Goal: Task Accomplishment & Management: Use online tool/utility

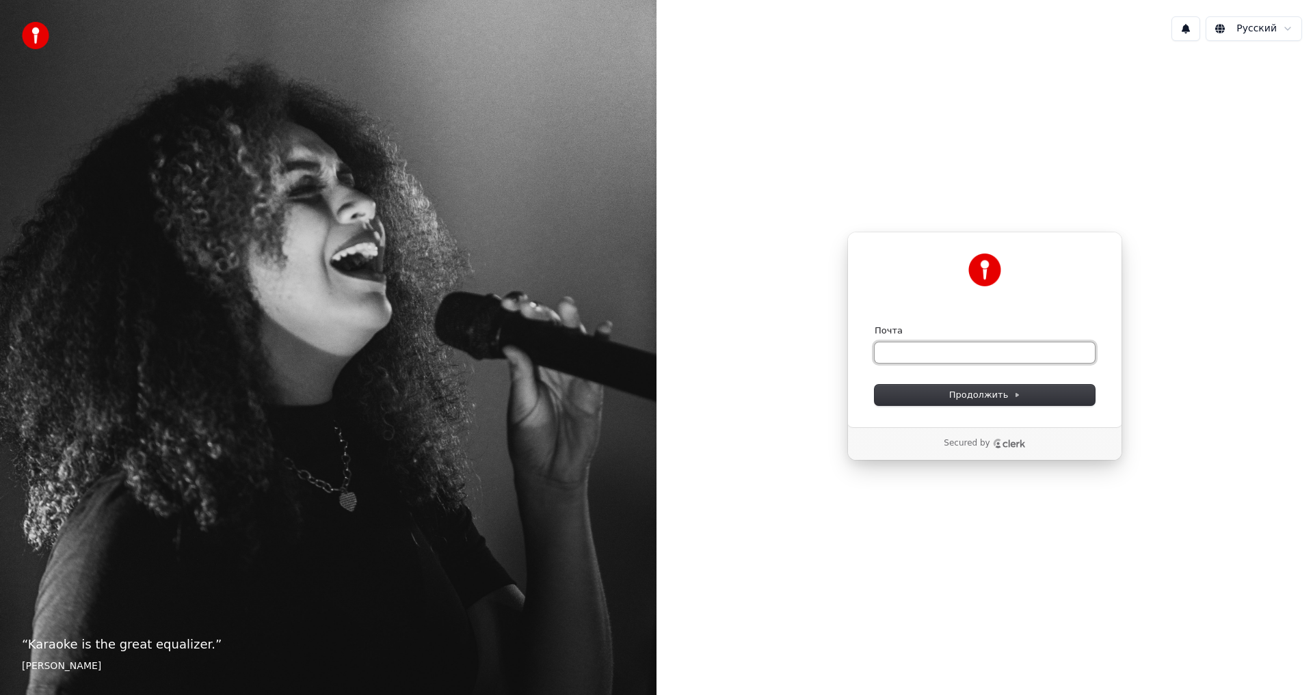
click at [896, 354] on input "Почта" at bounding box center [984, 353] width 220 height 21
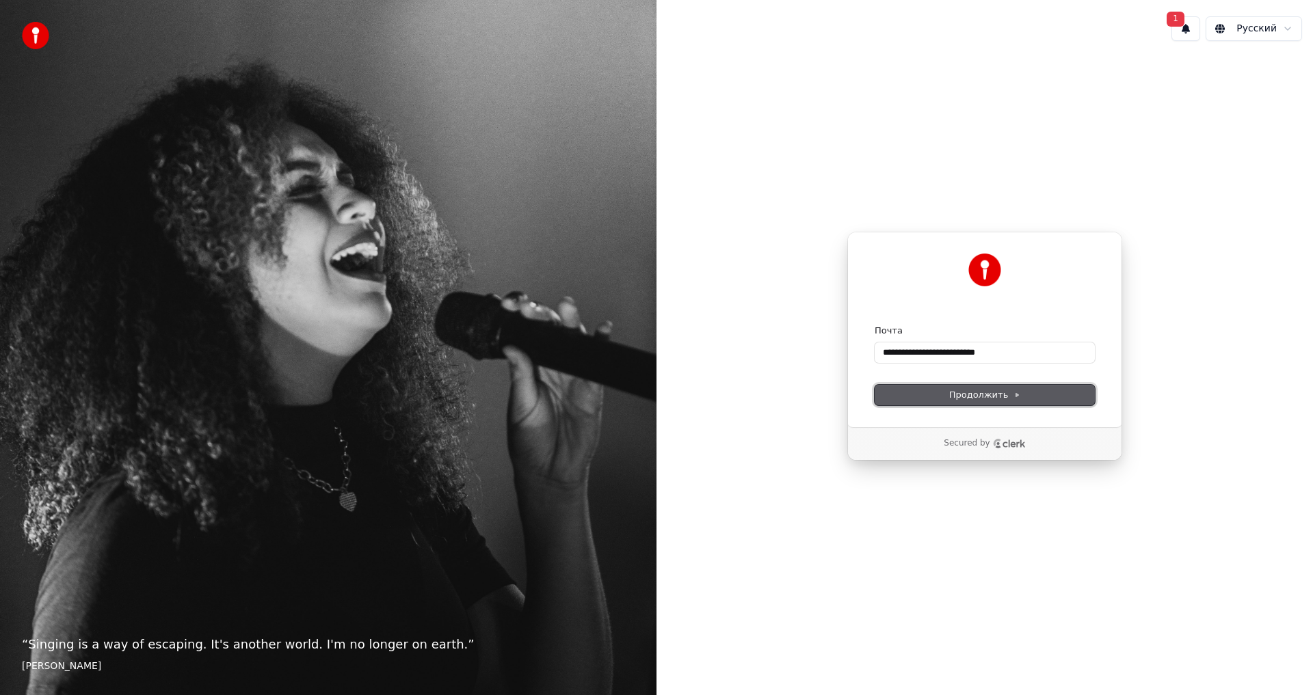
click at [983, 394] on span "Продолжить" at bounding box center [985, 395] width 72 height 12
type input "**********"
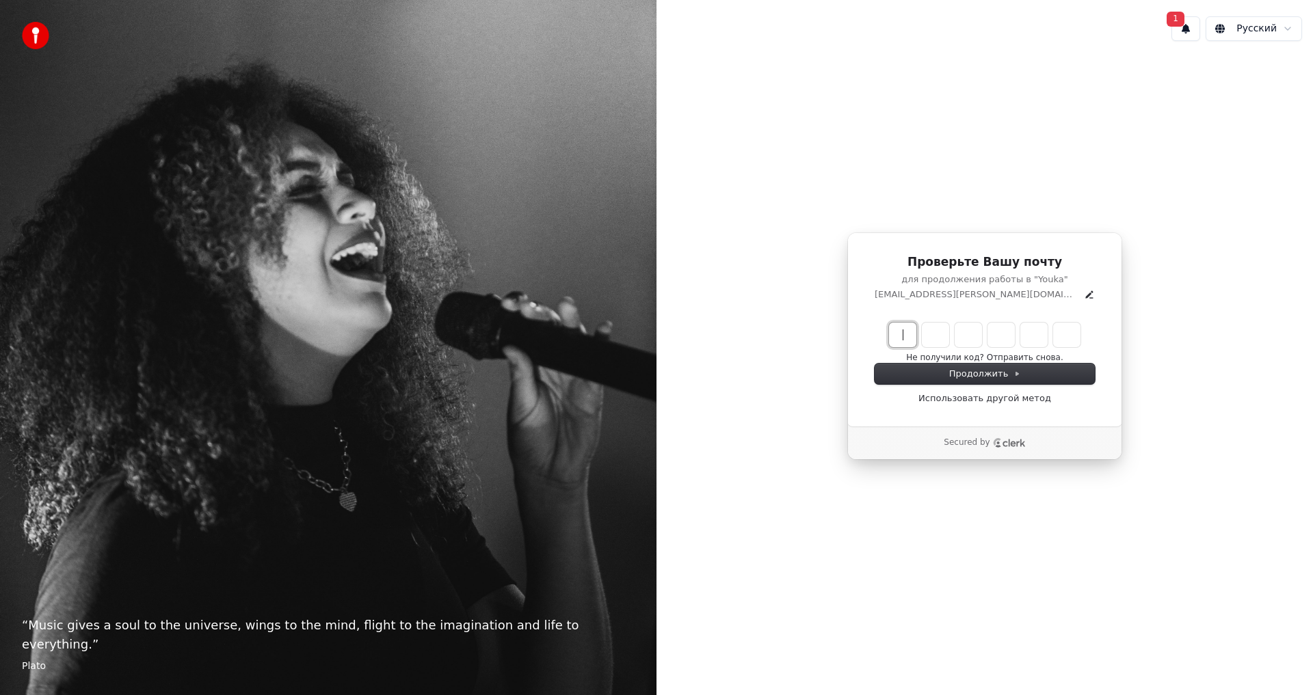
paste input "******"
type input "******"
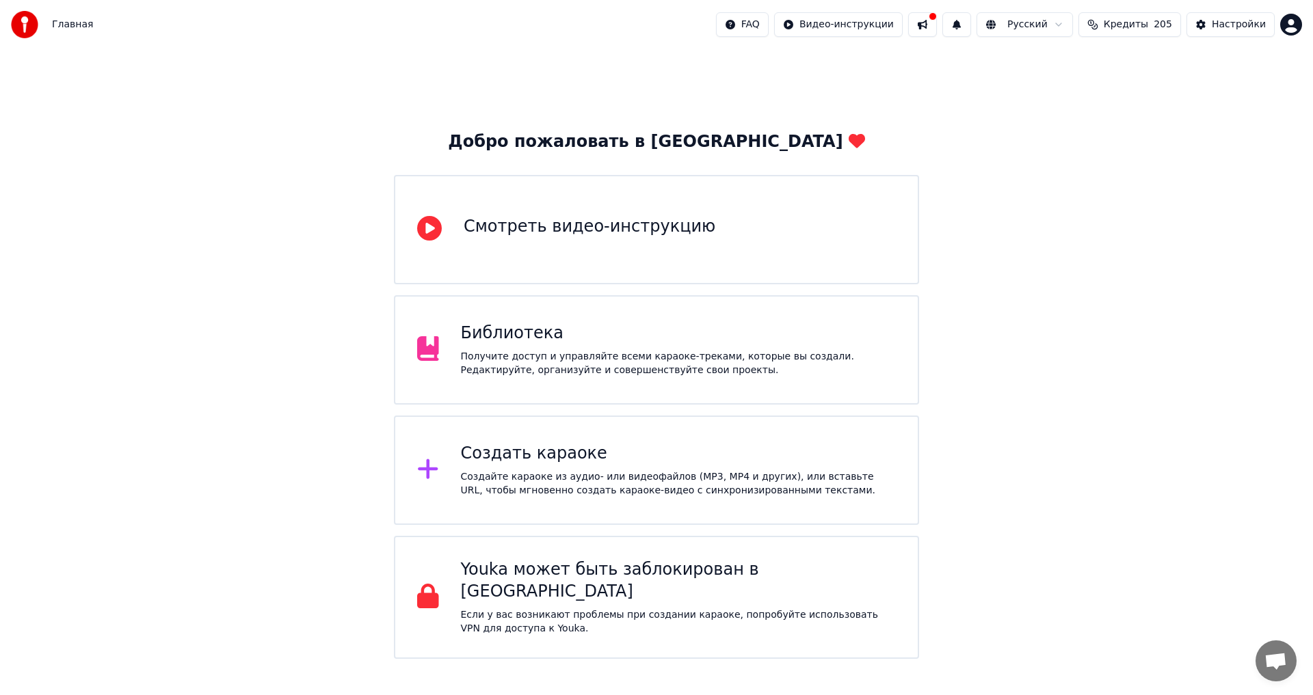
click at [518, 456] on div "Создать караоке" at bounding box center [679, 454] width 436 height 22
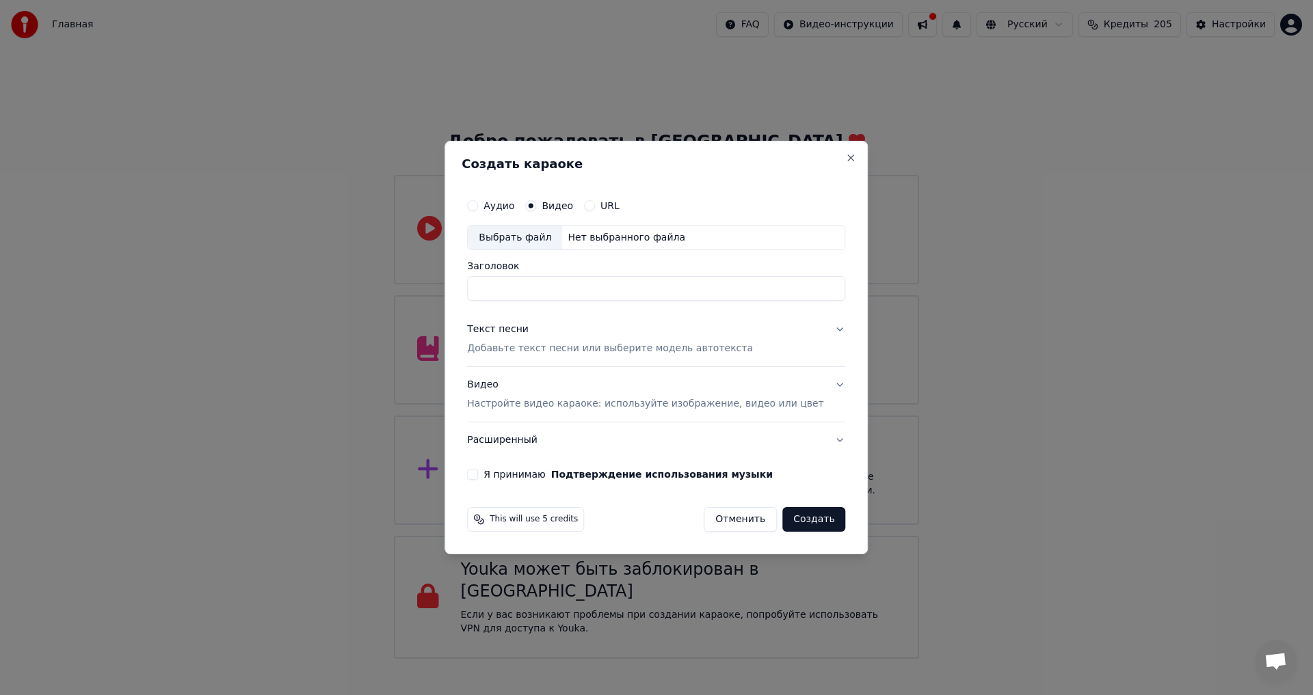
type input "*"
type input "**********"
click at [522, 237] on div "Выбрать файл" at bounding box center [515, 238] width 94 height 25
click at [534, 239] on div "Выбрать файл" at bounding box center [515, 238] width 94 height 25
click at [501, 385] on div "Видео Настройте видео караоке: используйте изображение, видео или цвет" at bounding box center [645, 395] width 356 height 33
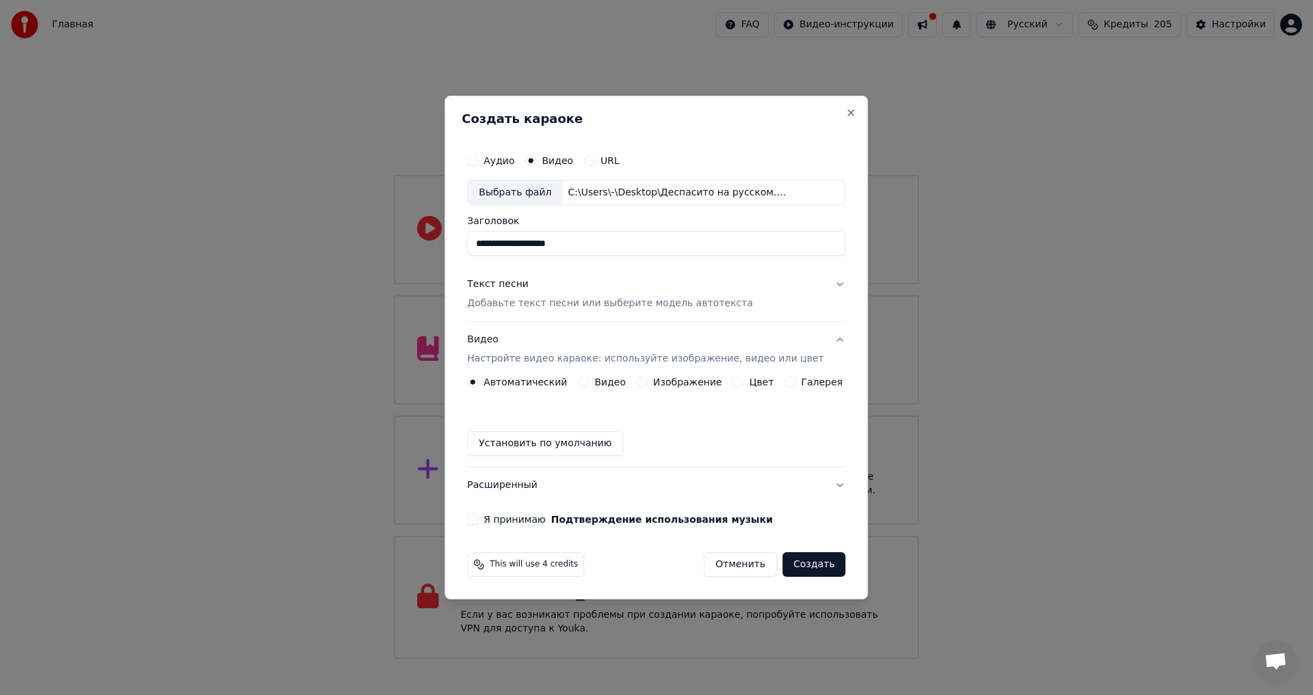
click at [596, 381] on div "Видео" at bounding box center [602, 382] width 48 height 11
click at [589, 384] on button "Видео" at bounding box center [583, 382] width 11 height 11
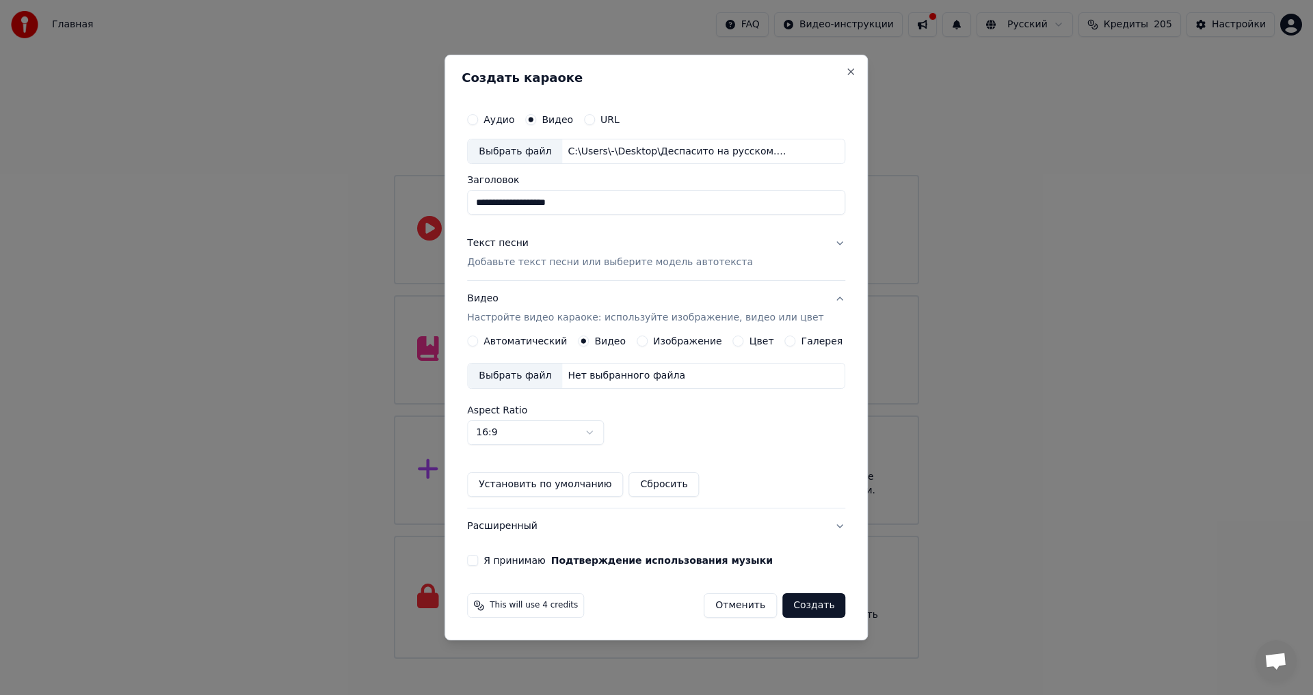
click at [533, 382] on div "Выбрать файл" at bounding box center [515, 376] width 94 height 25
click at [478, 563] on button "Я принимаю Подтверждение использования музыки" at bounding box center [472, 560] width 11 height 11
click at [803, 603] on button "Создать" at bounding box center [813, 605] width 63 height 25
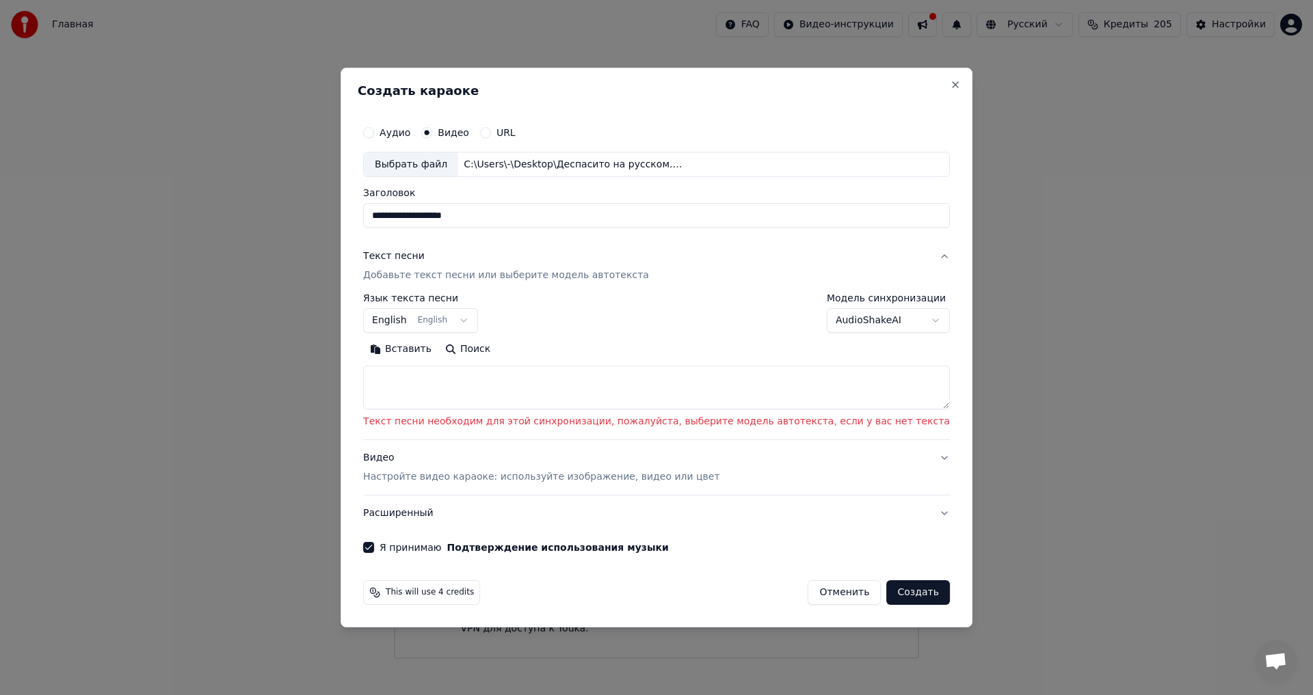
click at [500, 320] on body "Главная FAQ Видео-инструкции Русский Кредиты 205 Настройки Добро пожаловать в Y…" at bounding box center [656, 329] width 1313 height 659
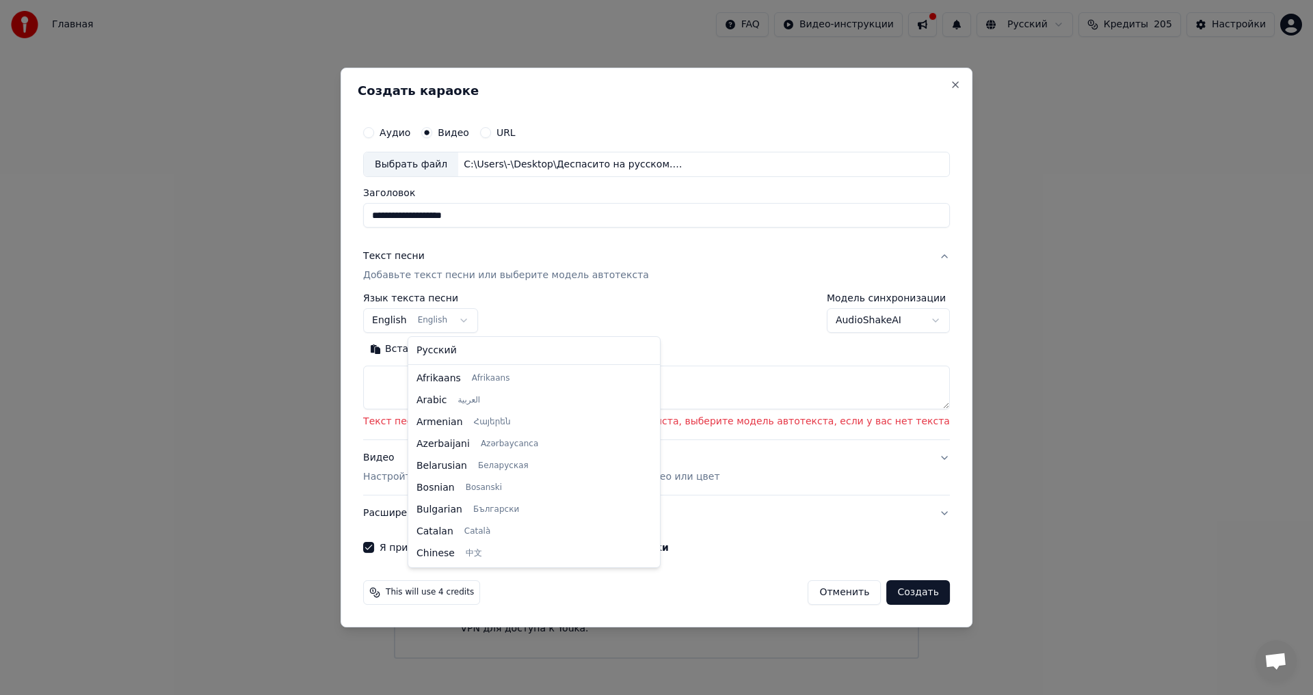
scroll to position [109, 0]
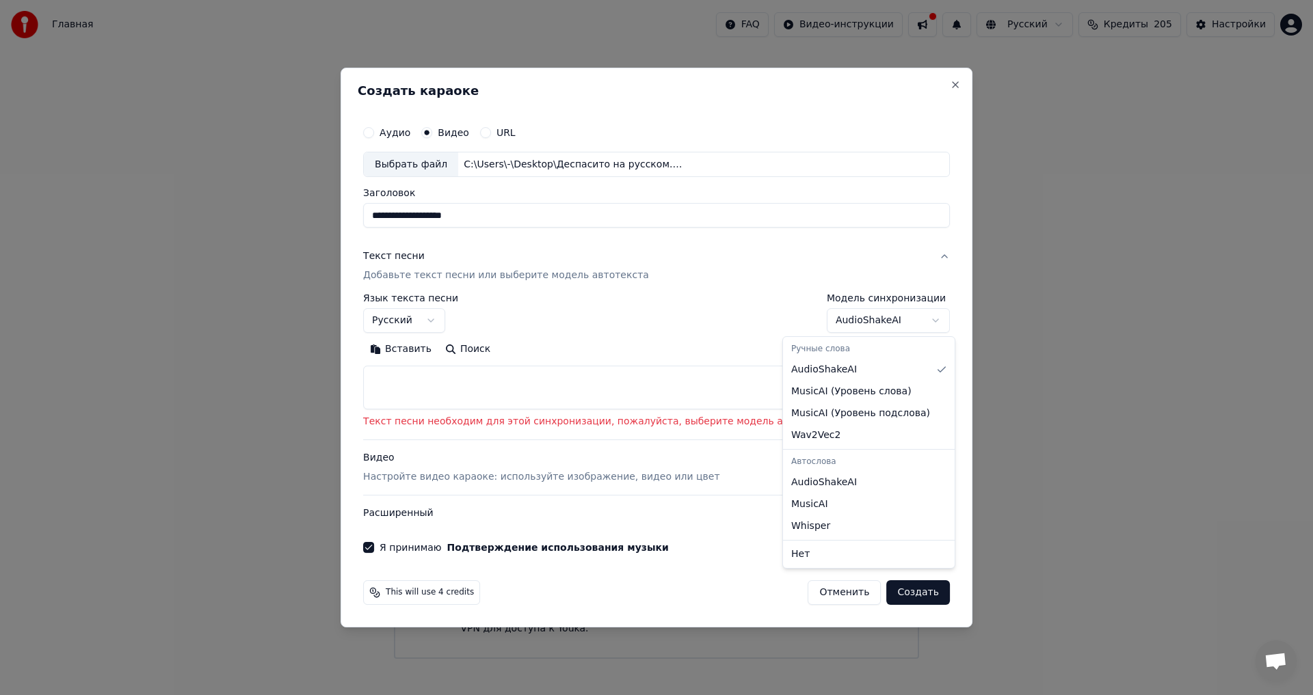
click at [885, 320] on body "Главная FAQ Видео-инструкции Русский Кредиты 205 Настройки Добро пожаловать в Y…" at bounding box center [656, 329] width 1313 height 659
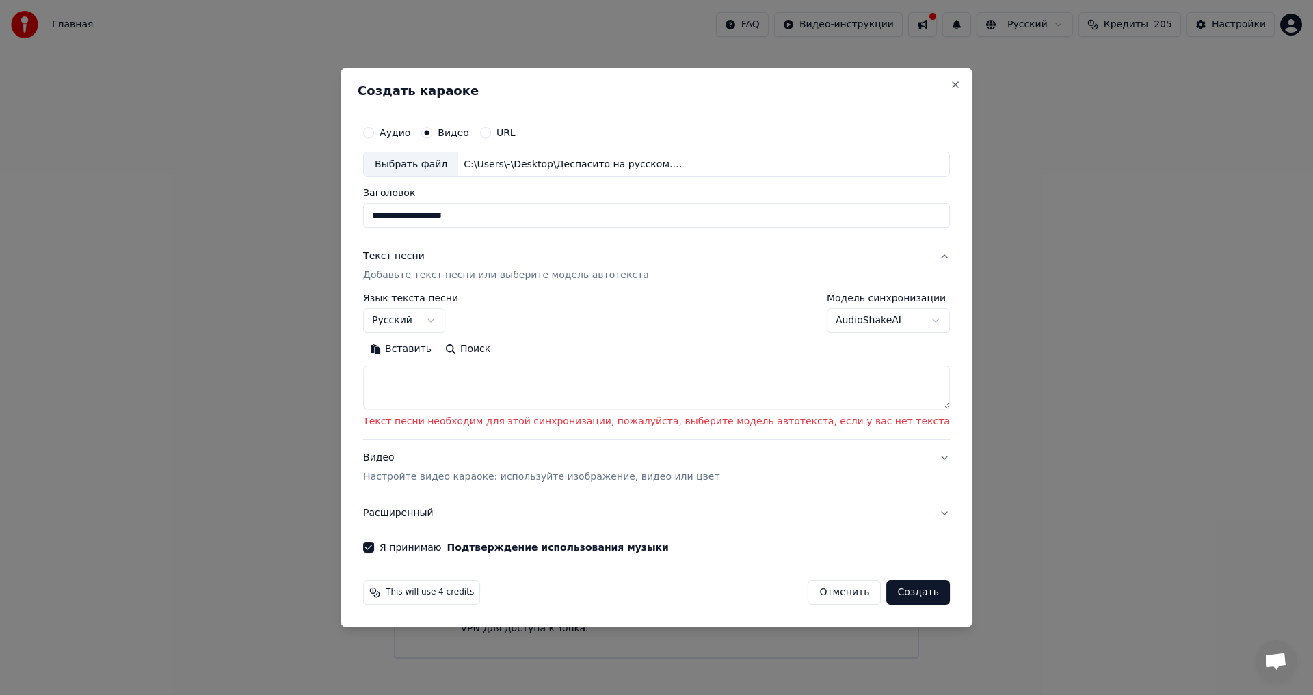
click at [886, 589] on button "Создать" at bounding box center [917, 592] width 63 height 25
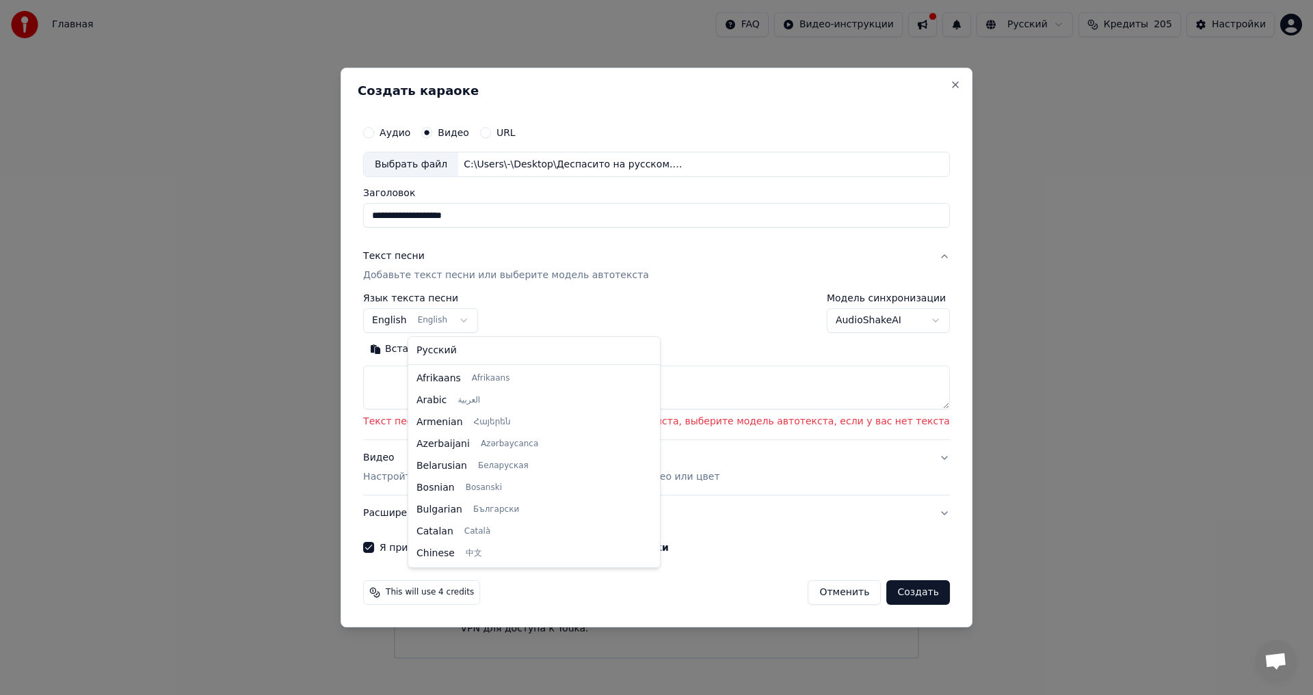
click at [498, 320] on body "Главная FAQ Видео-инструкции Русский Кредиты 205 Настройки Добро пожаловать в Y…" at bounding box center [656, 329] width 1313 height 659
select select "**"
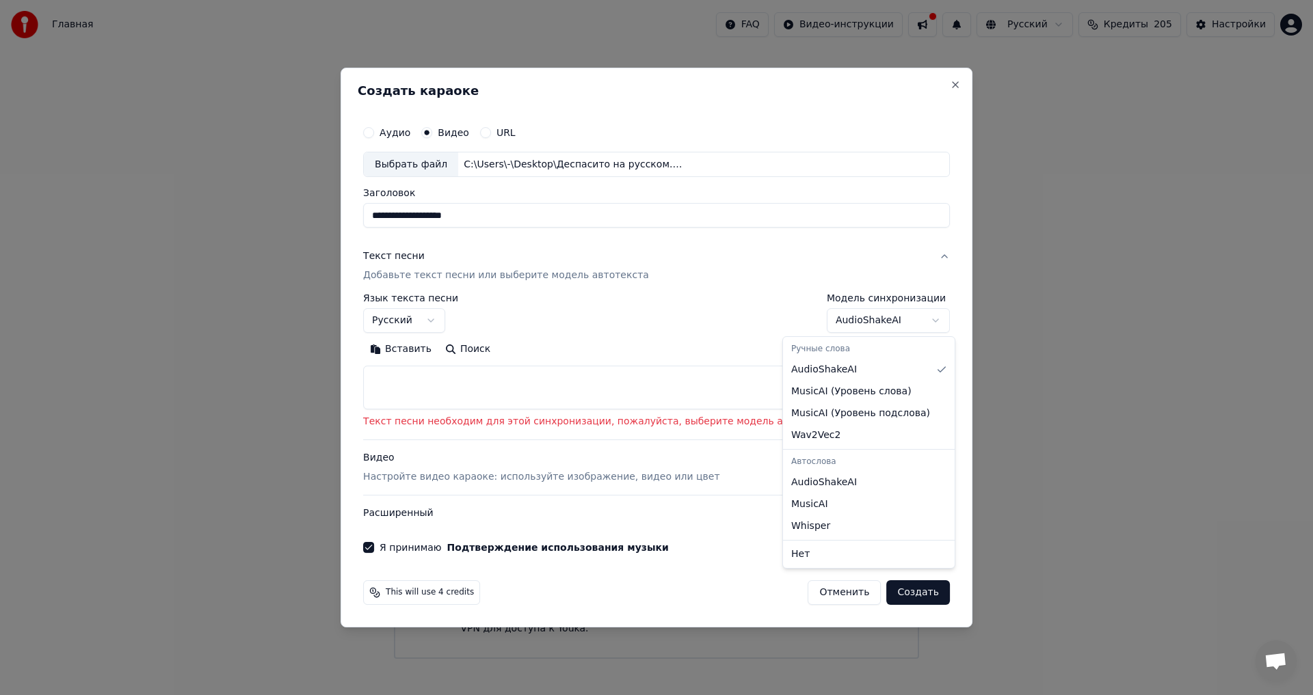
click at [894, 317] on body "Главная FAQ Видео-инструкции Русский Кредиты 205 Настройки Добро пожаловать в Y…" at bounding box center [656, 329] width 1313 height 659
select select "**********"
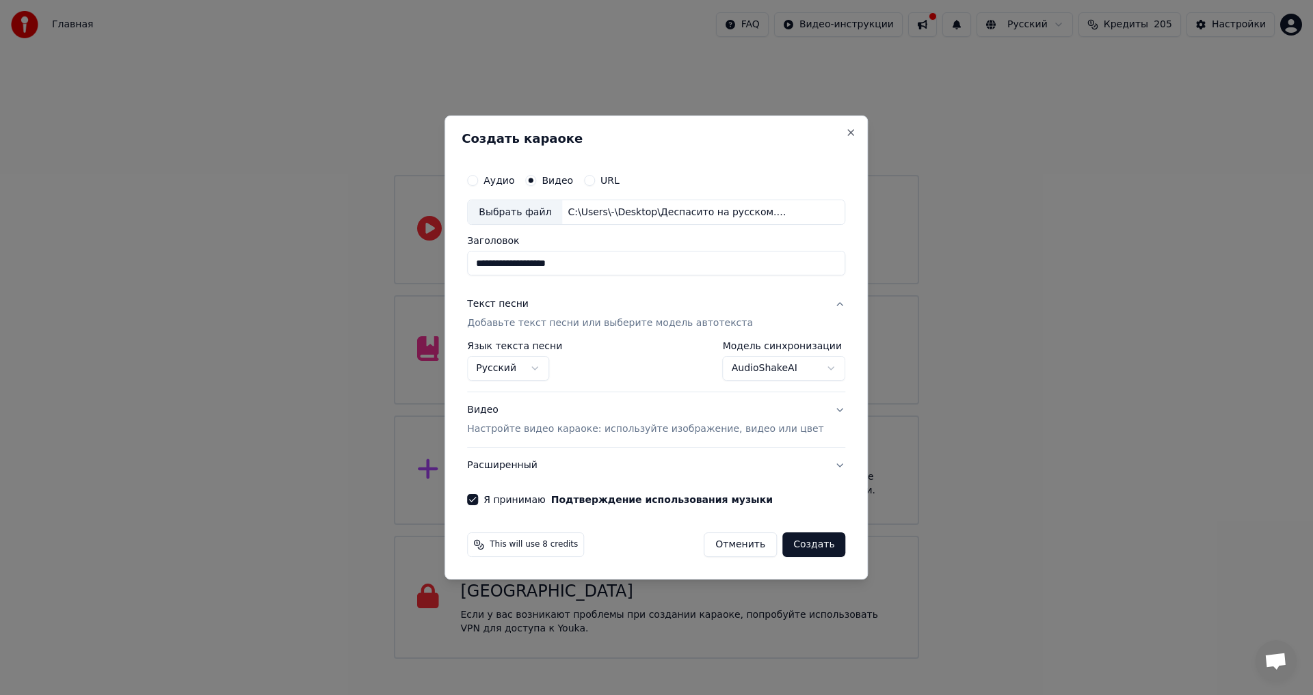
click at [798, 545] on button "Создать" at bounding box center [813, 545] width 63 height 25
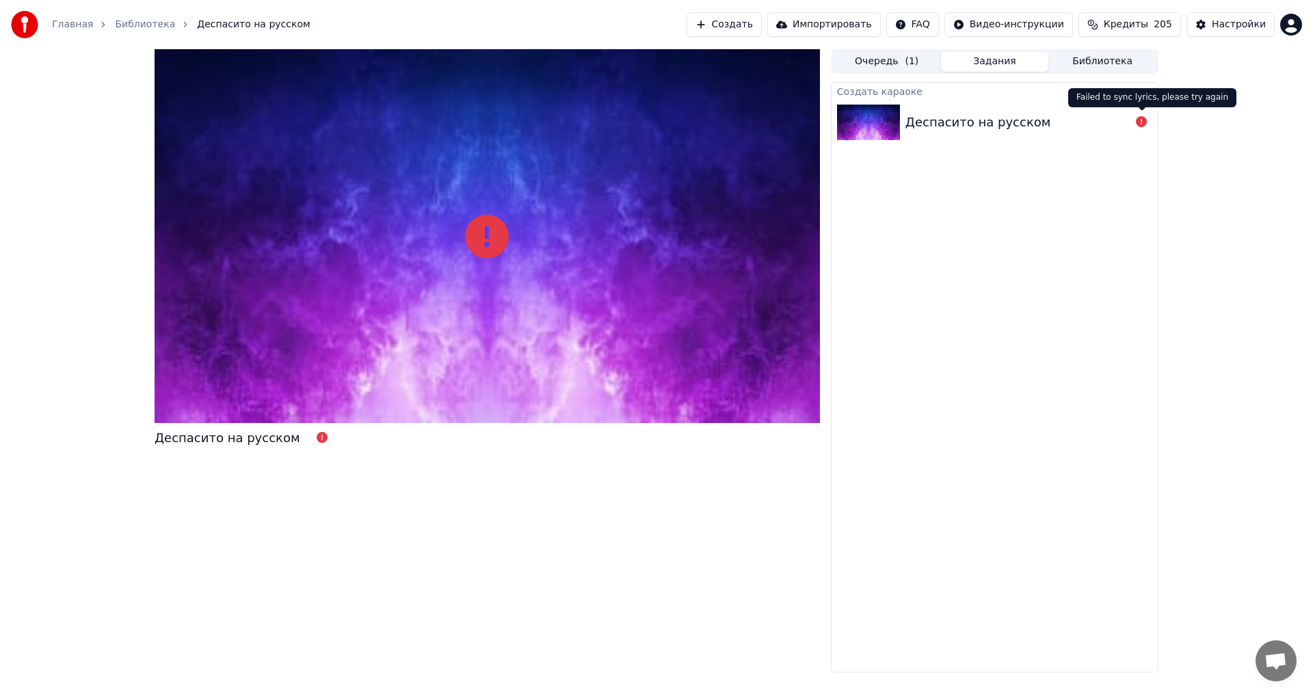
click at [1140, 126] on icon at bounding box center [1141, 121] width 11 height 11
click at [864, 131] on img at bounding box center [868, 123] width 63 height 36
click at [874, 120] on img at bounding box center [868, 123] width 63 height 36
click at [989, 66] on button "Задания" at bounding box center [995, 62] width 108 height 20
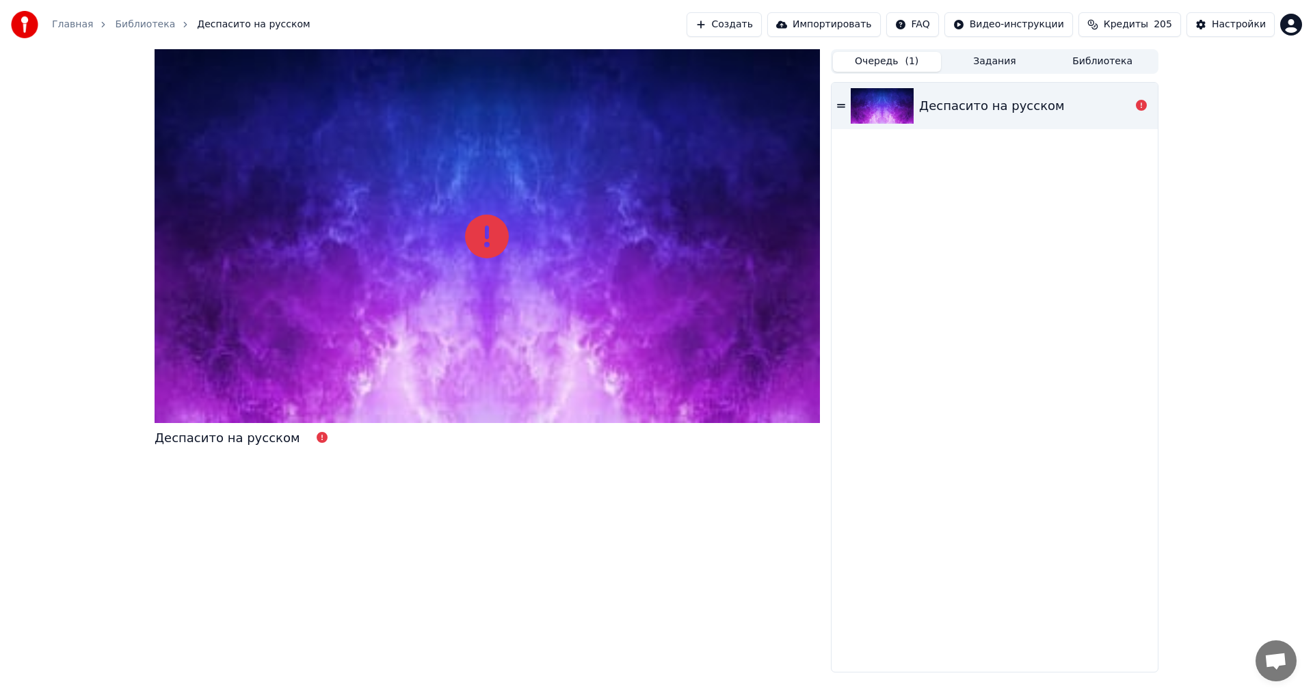
click at [880, 64] on button "Очередь ( 1 )" at bounding box center [887, 62] width 108 height 20
click at [959, 107] on div "Деспасито на русском" at bounding box center [992, 105] width 146 height 19
click at [500, 235] on icon at bounding box center [487, 237] width 44 height 44
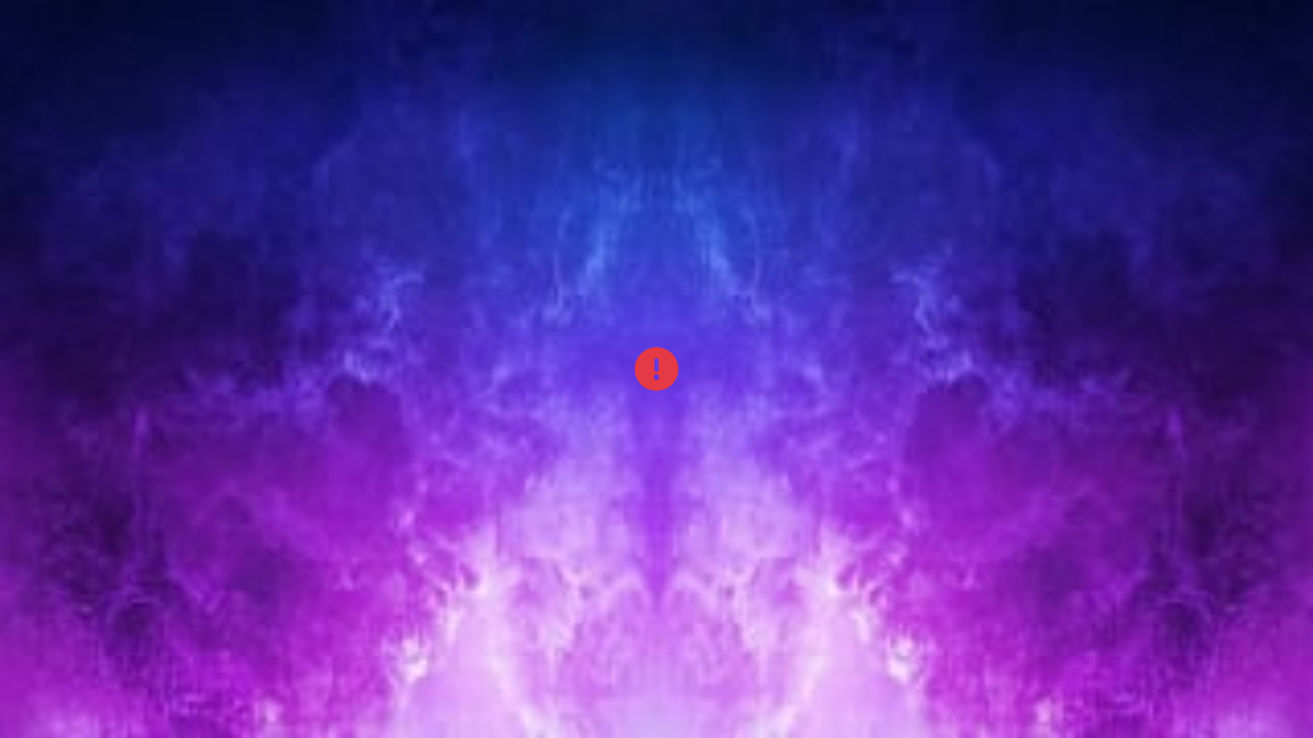
click at [1210, 513] on div at bounding box center [656, 369] width 1313 height 738
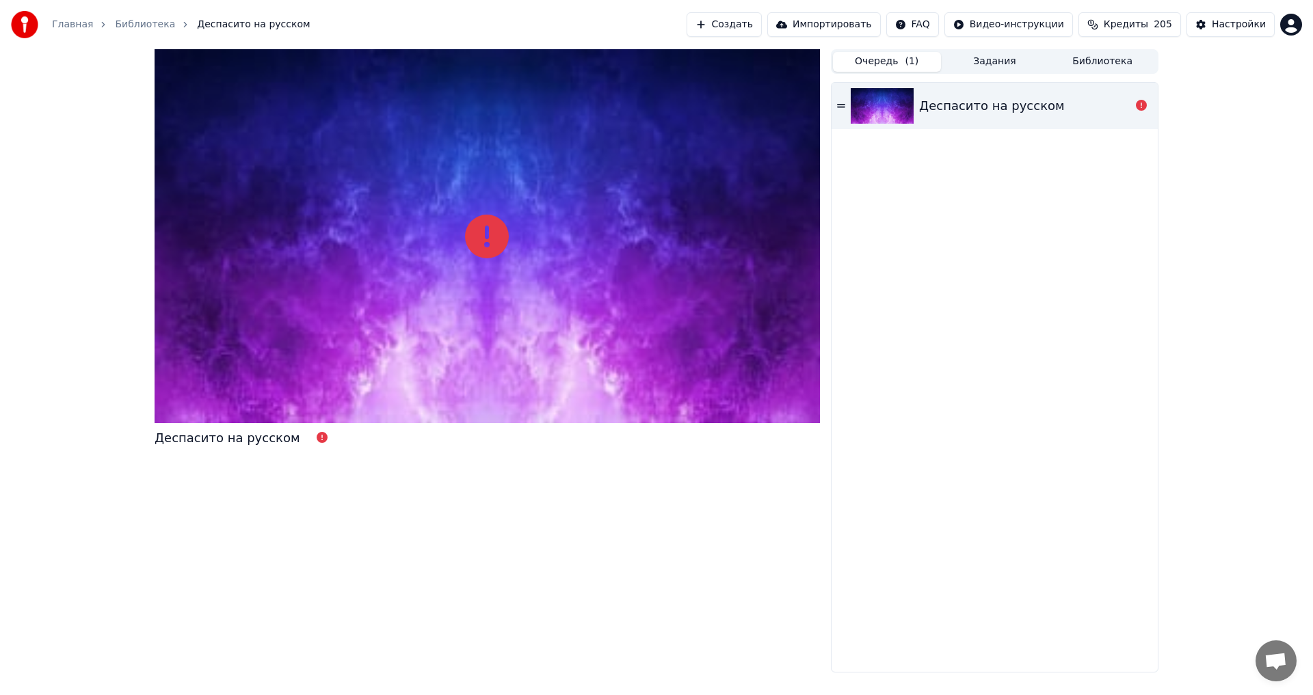
click at [197, 23] on span "Деспасито на русском" at bounding box center [253, 25] width 113 height 14
click at [131, 25] on link "Библиотека" at bounding box center [145, 25] width 60 height 14
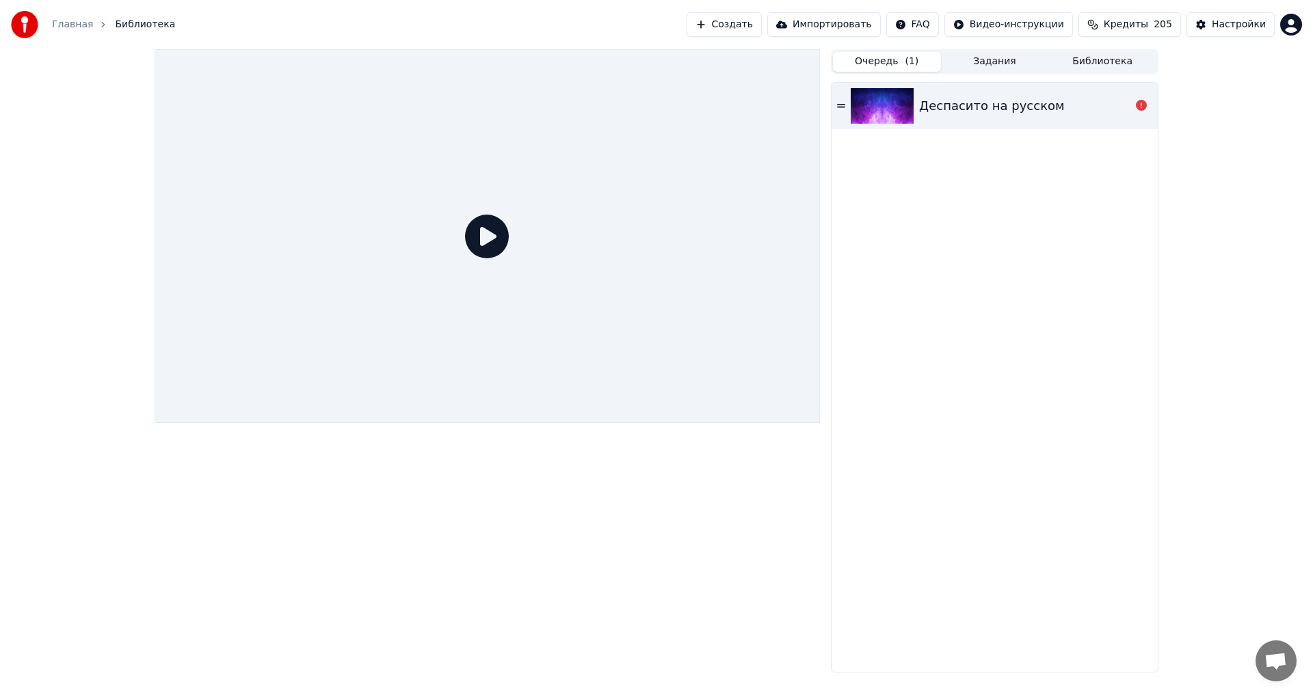
click at [67, 23] on link "Главная" at bounding box center [72, 25] width 41 height 14
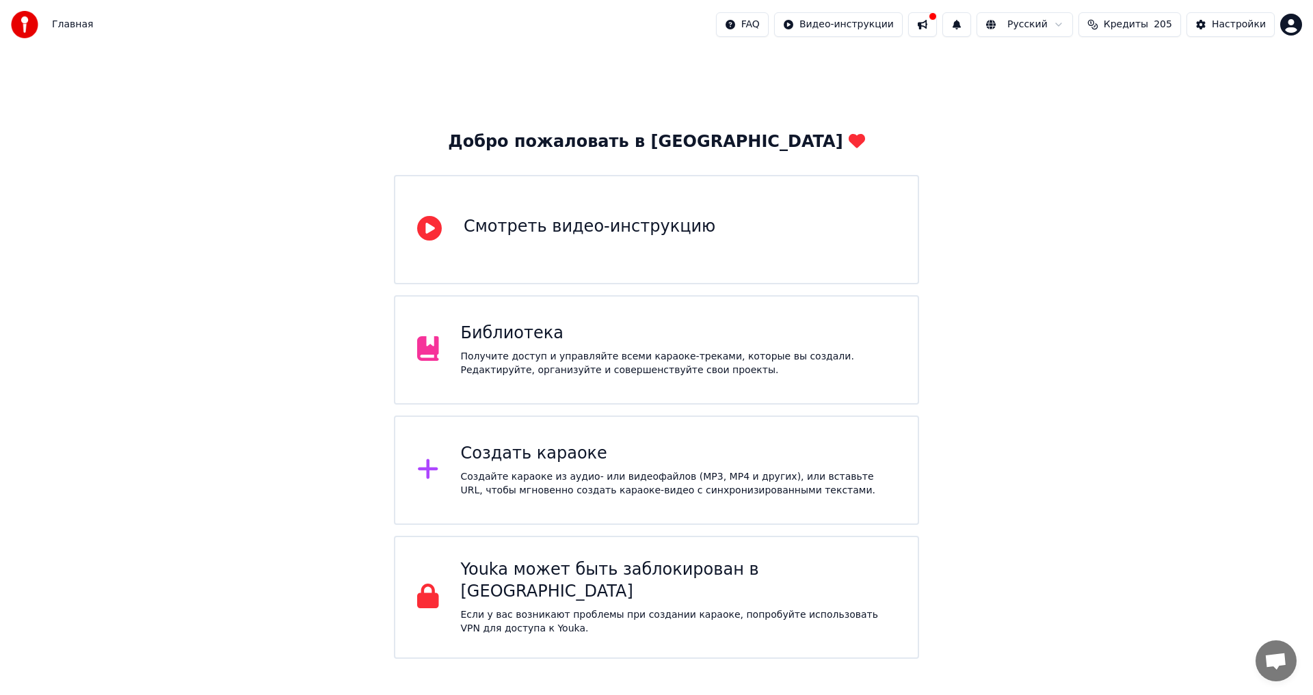
click at [513, 461] on div "Создать караоке" at bounding box center [679, 454] width 436 height 22
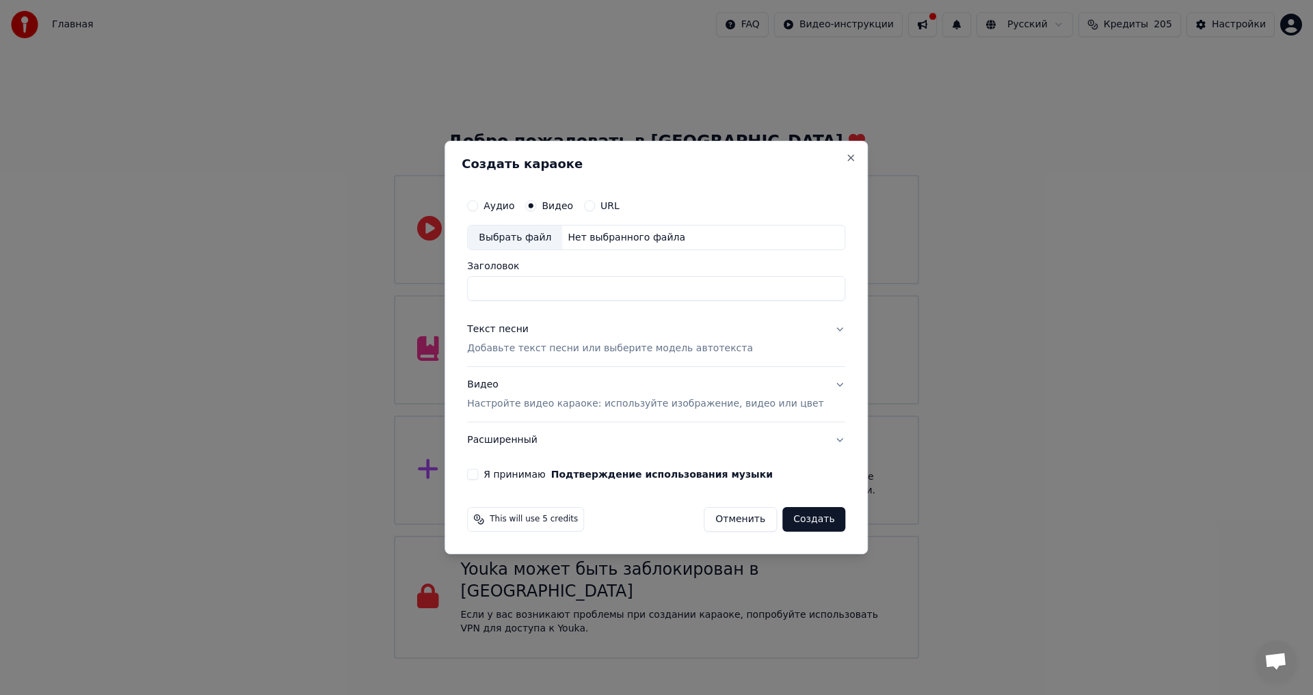
click at [515, 292] on input "Заголовок" at bounding box center [656, 289] width 378 height 25
paste input "*********"
click at [527, 237] on div "Выбрать файл" at bounding box center [515, 238] width 94 height 25
type input "**********"
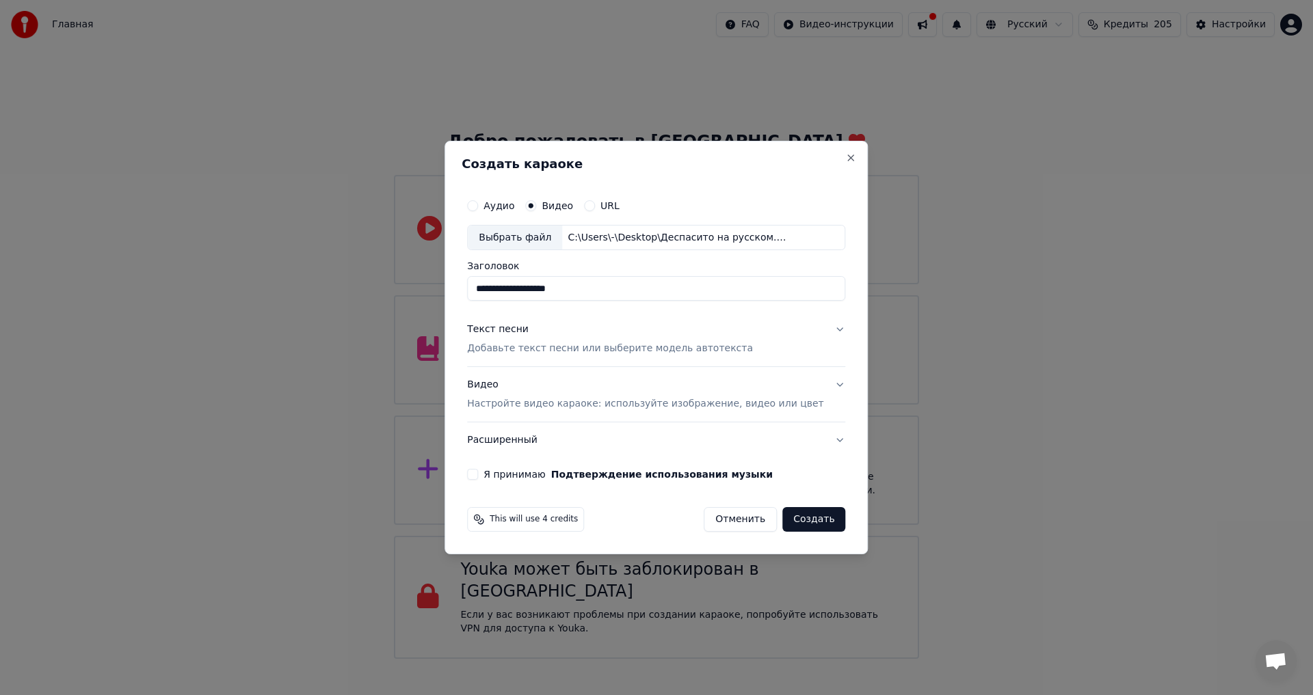
click at [803, 332] on button "Текст песни Добавьте текст песни или выберите модель автотекста" at bounding box center [656, 339] width 378 height 55
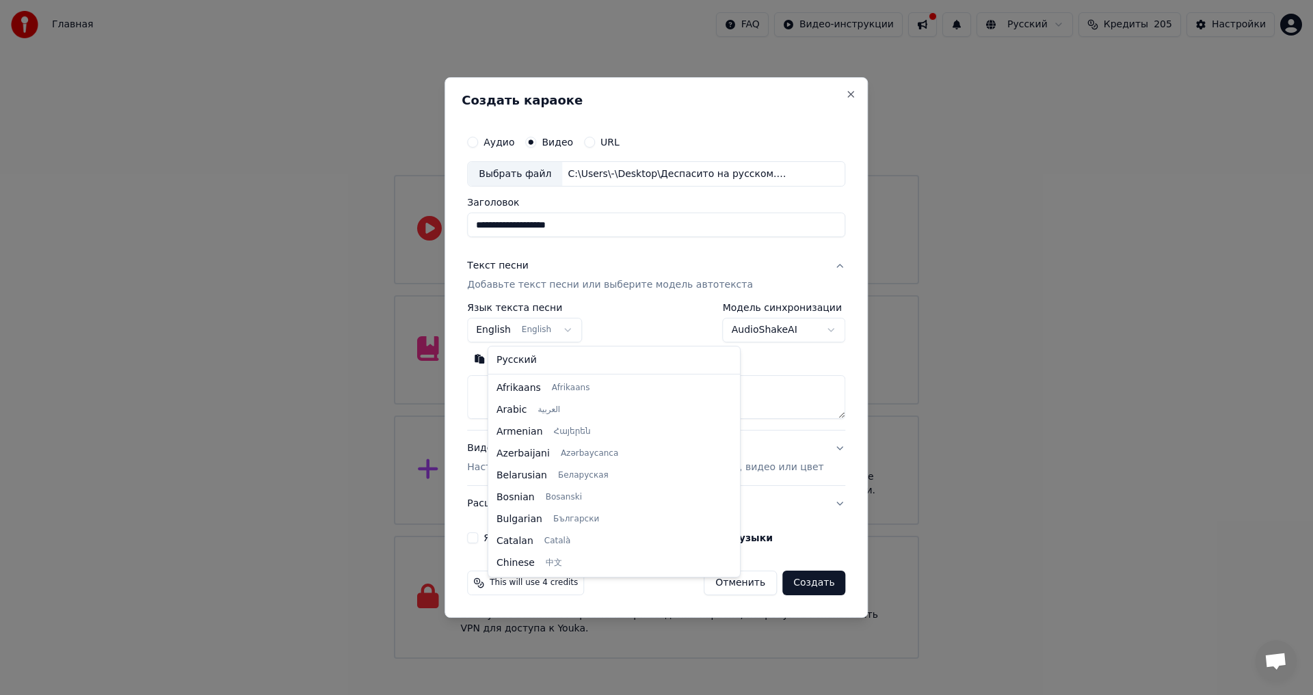
click at [580, 334] on body "Главная FAQ Видео-инструкции Русский Кредиты 205 Настройки Добро пожаловать в Y…" at bounding box center [656, 329] width 1313 height 659
select select "**"
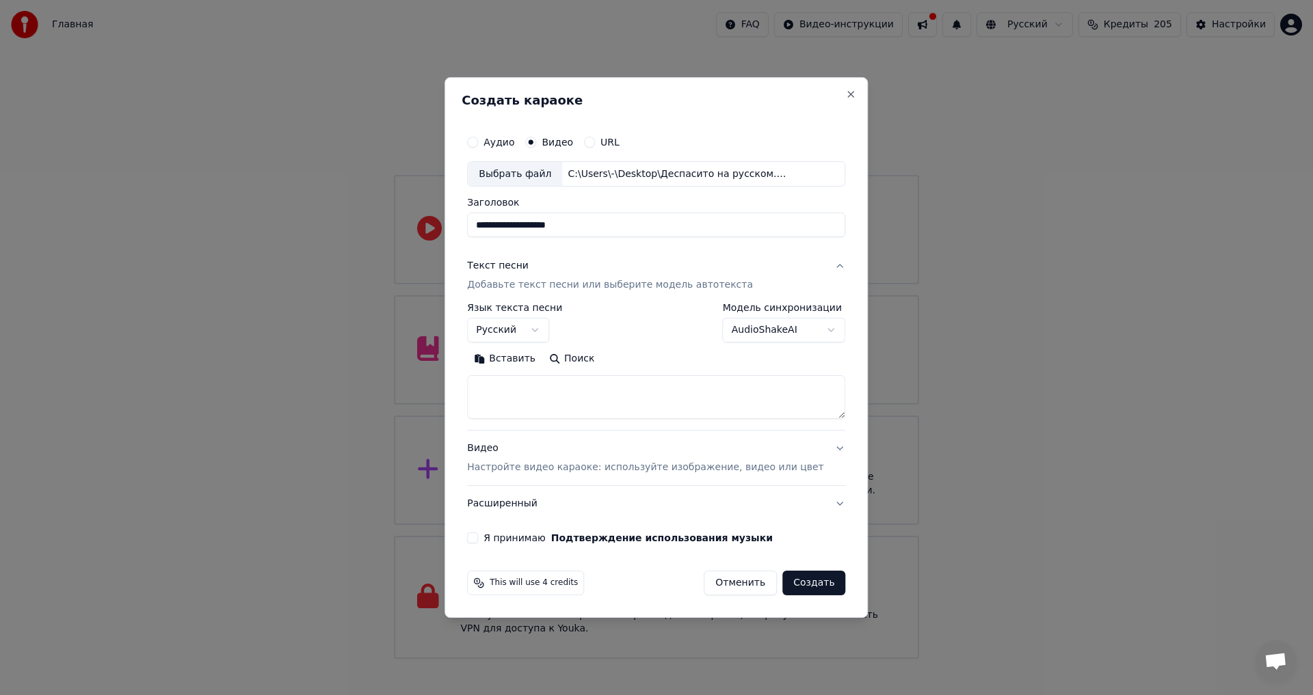
click at [512, 384] on textarea at bounding box center [656, 398] width 378 height 44
click at [503, 361] on button "Вставить" at bounding box center [504, 360] width 75 height 22
click at [503, 451] on div "Видео Настройте видео караоке: используйте изображение, видео или цвет" at bounding box center [645, 458] width 356 height 33
type textarea "**********"
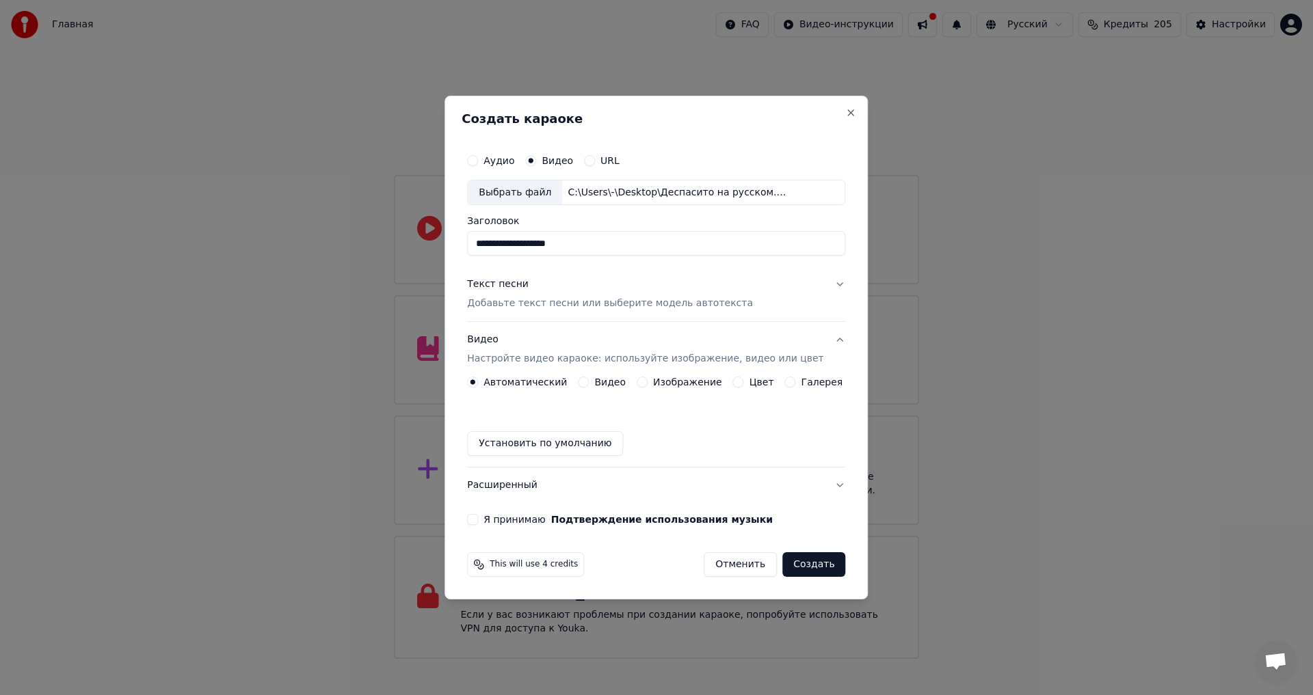
click at [589, 381] on button "Видео" at bounding box center [583, 382] width 11 height 11
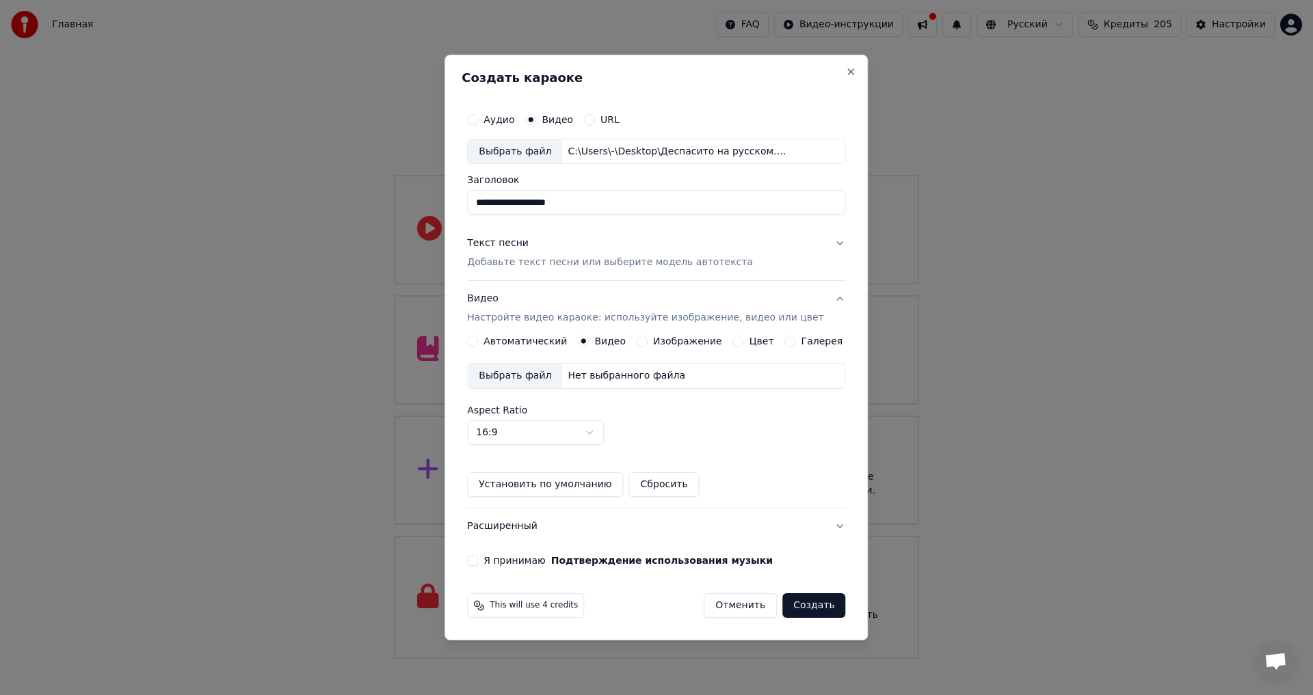
click at [547, 379] on div "Выбрать файл" at bounding box center [515, 376] width 94 height 25
click at [478, 560] on button "Я принимаю Подтверждение использования музыки" at bounding box center [472, 560] width 11 height 11
click at [795, 604] on button "Создать" at bounding box center [813, 605] width 63 height 25
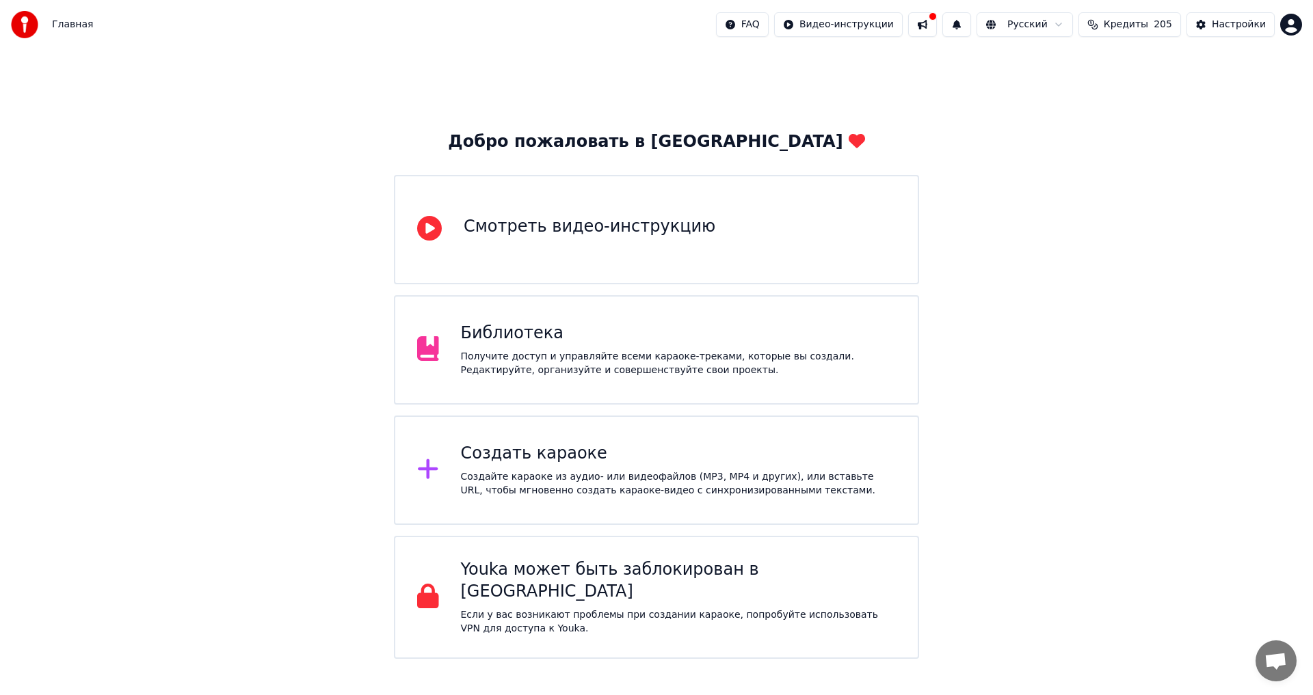
click at [503, 463] on div "Создать караоке" at bounding box center [679, 454] width 436 height 22
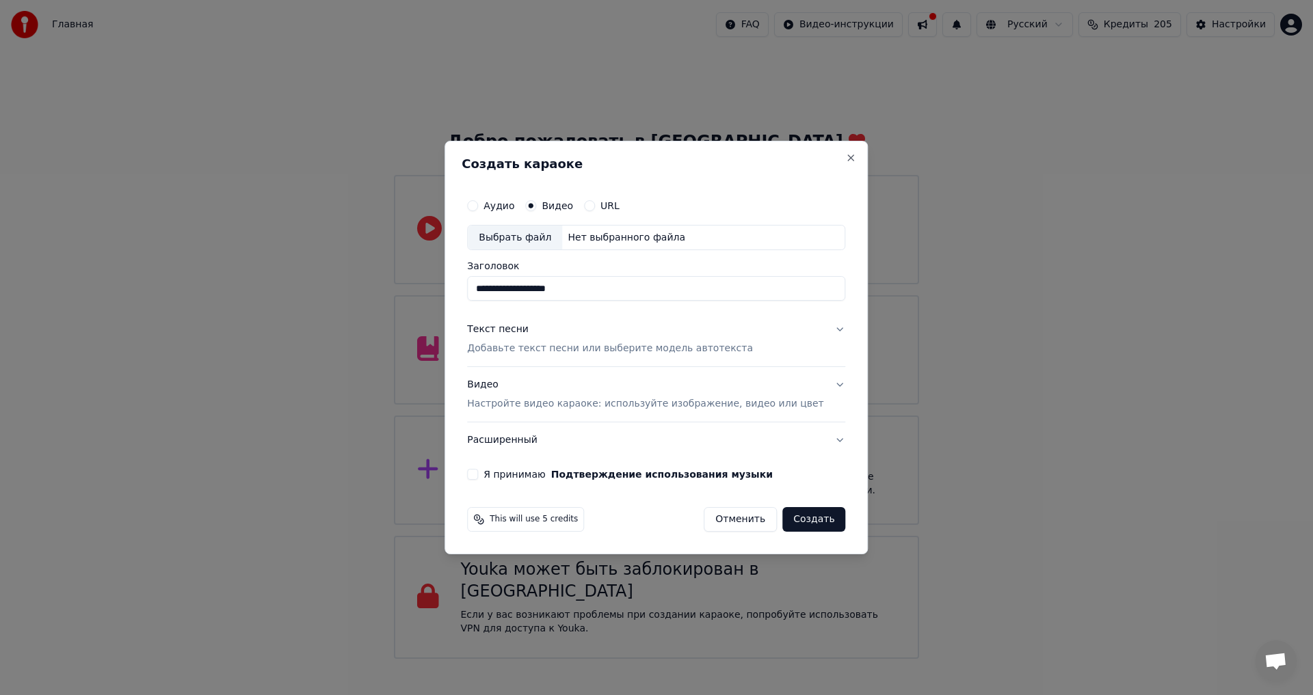
type input "**********"
click at [532, 239] on div "Выбрать файл" at bounding box center [515, 238] width 94 height 25
click at [647, 337] on div "Текст песни Добавьте текст песни или выберите модель автотекста" at bounding box center [610, 339] width 286 height 33
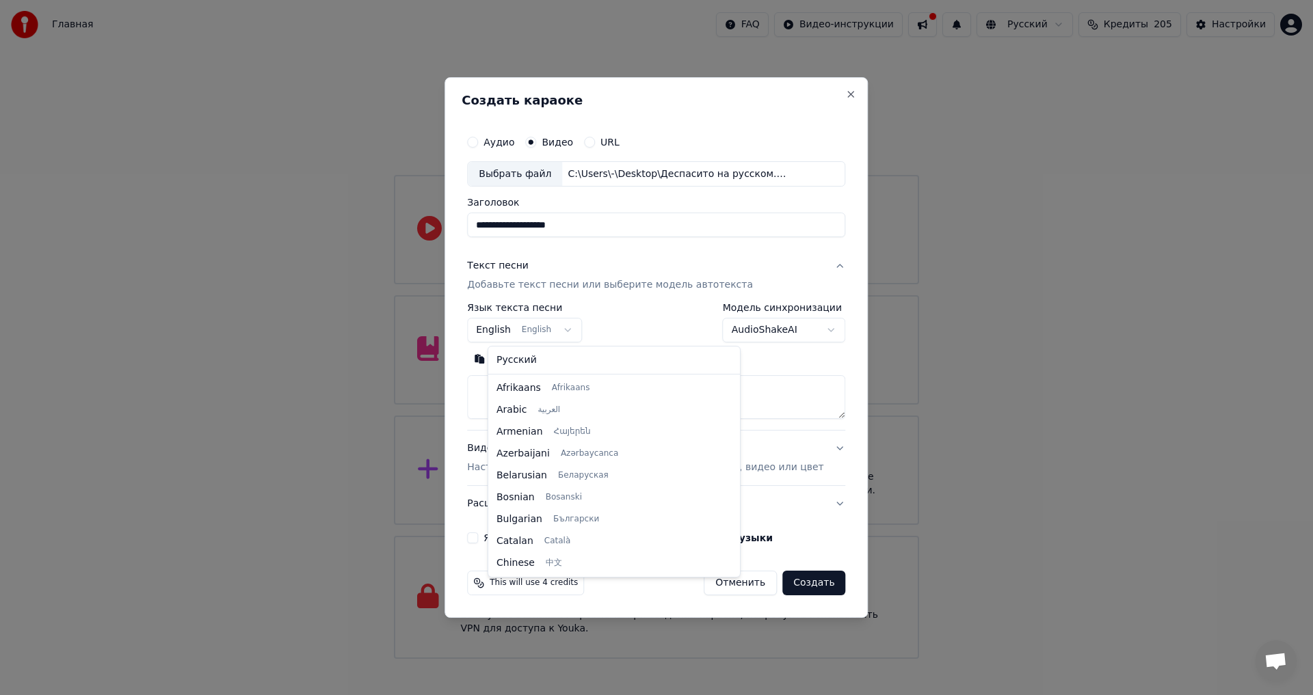
click at [578, 330] on body "Главная FAQ Видео-инструкции Русский Кредиты 205 Настройки Добро пожаловать в Y…" at bounding box center [656, 329] width 1313 height 659
select select "**"
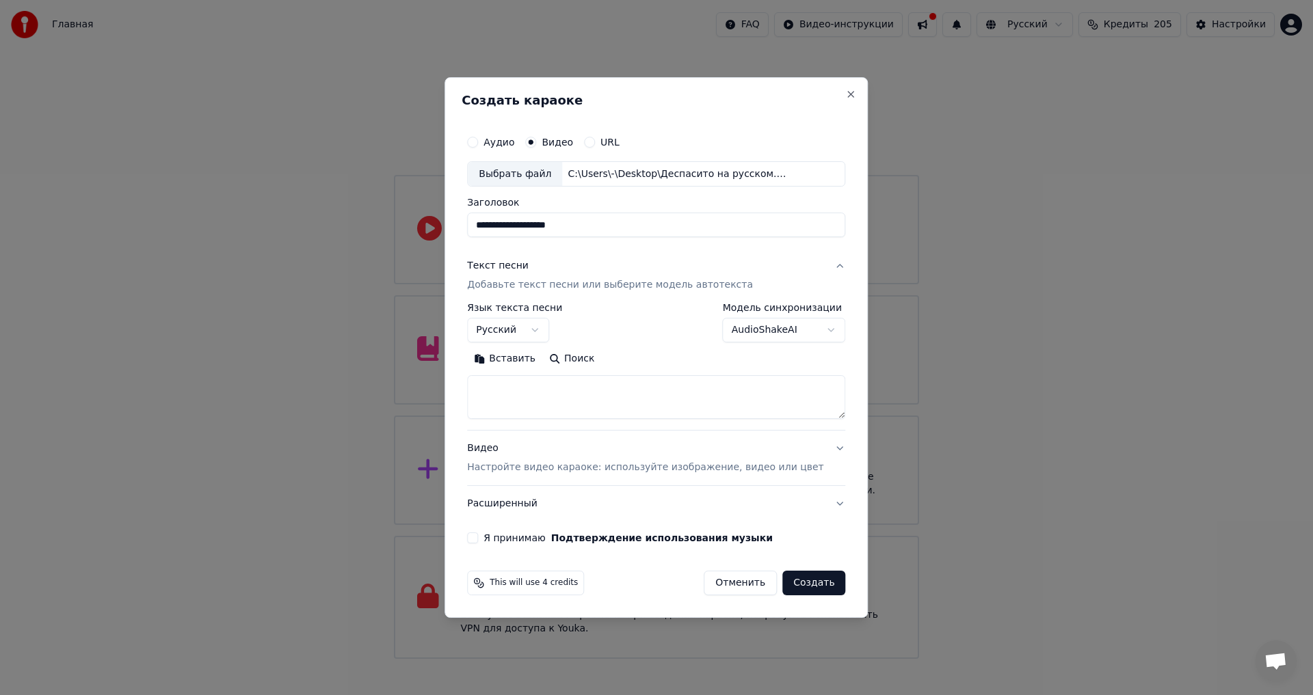
click at [511, 393] on textarea at bounding box center [656, 398] width 378 height 44
click at [526, 357] on button "Вставить" at bounding box center [504, 360] width 75 height 22
click at [503, 448] on div "Видео Настройте видео караоке: используйте изображение, видео или цвет" at bounding box center [645, 458] width 356 height 33
type textarea "**********"
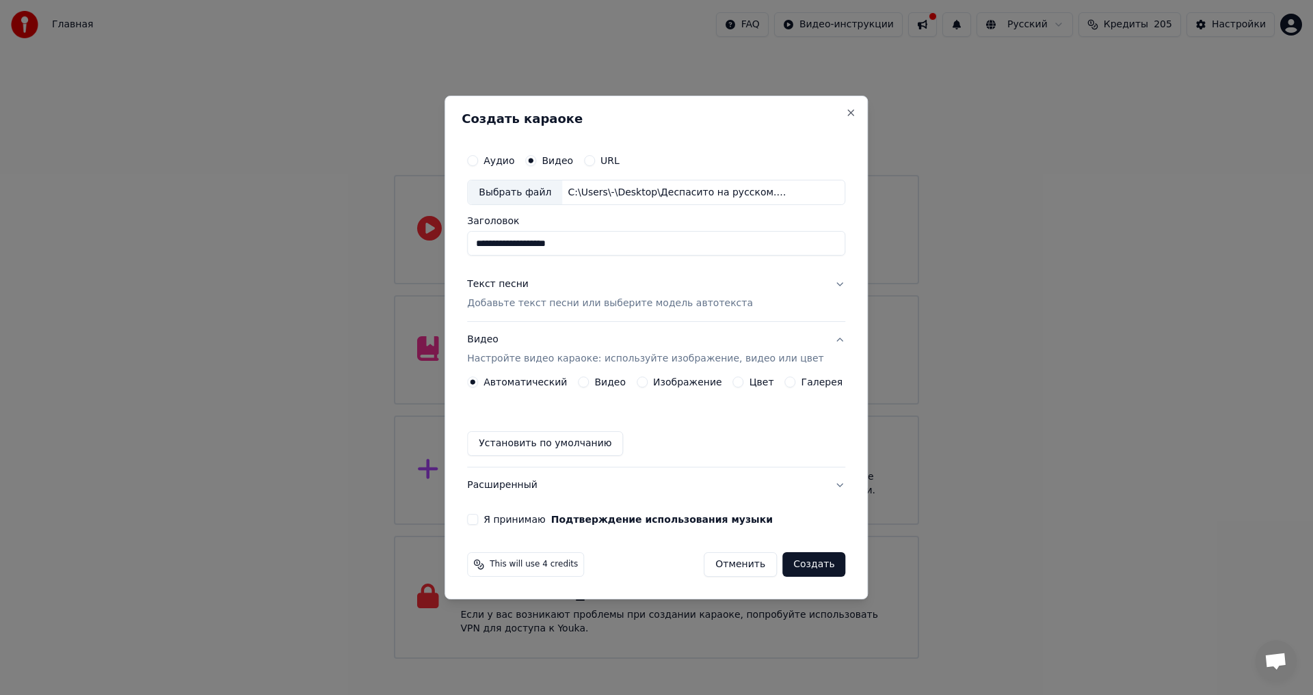
click at [589, 383] on button "Видео" at bounding box center [583, 382] width 11 height 11
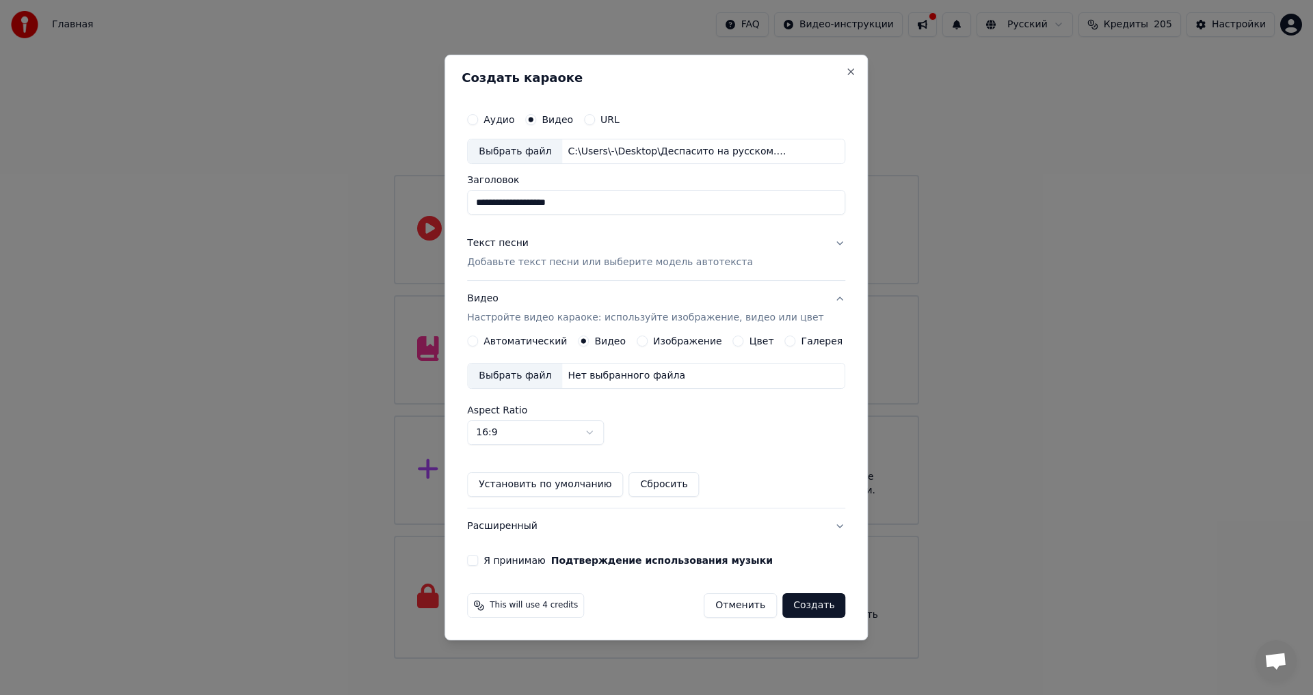
click at [531, 380] on div "Выбрать файл" at bounding box center [515, 376] width 94 height 25
click at [478, 561] on button "Я принимаю Подтверждение использования музыки" at bounding box center [472, 560] width 11 height 11
click at [799, 605] on button "Создать" at bounding box center [813, 605] width 63 height 25
